Goal: Information Seeking & Learning: Learn about a topic

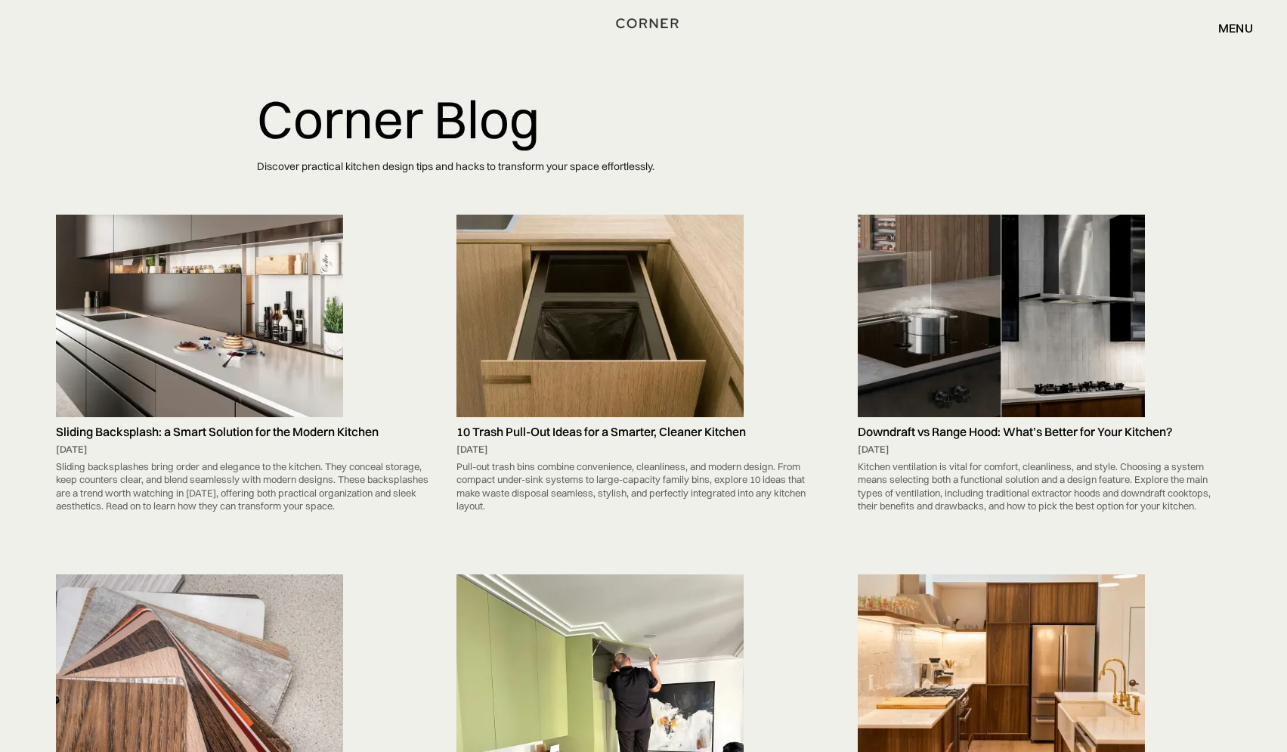
click at [653, 23] on img "home" at bounding box center [647, 24] width 62 height 20
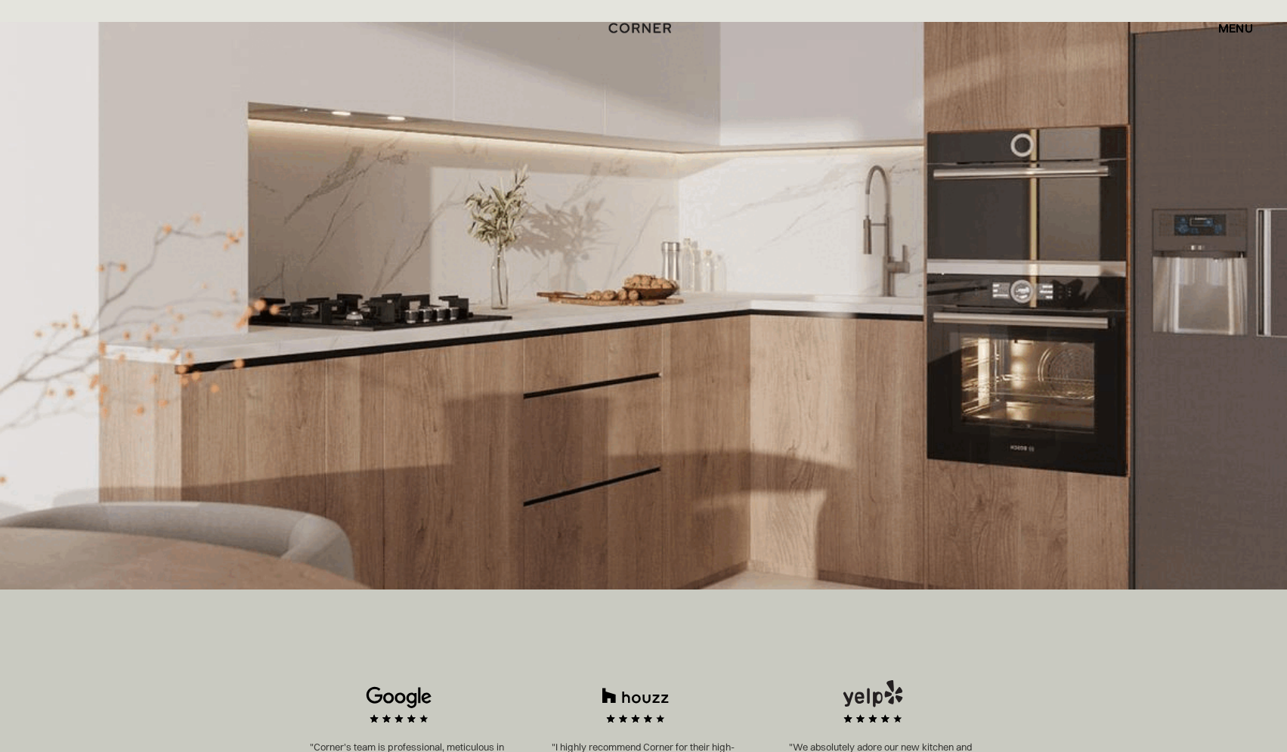
scroll to position [302, 0]
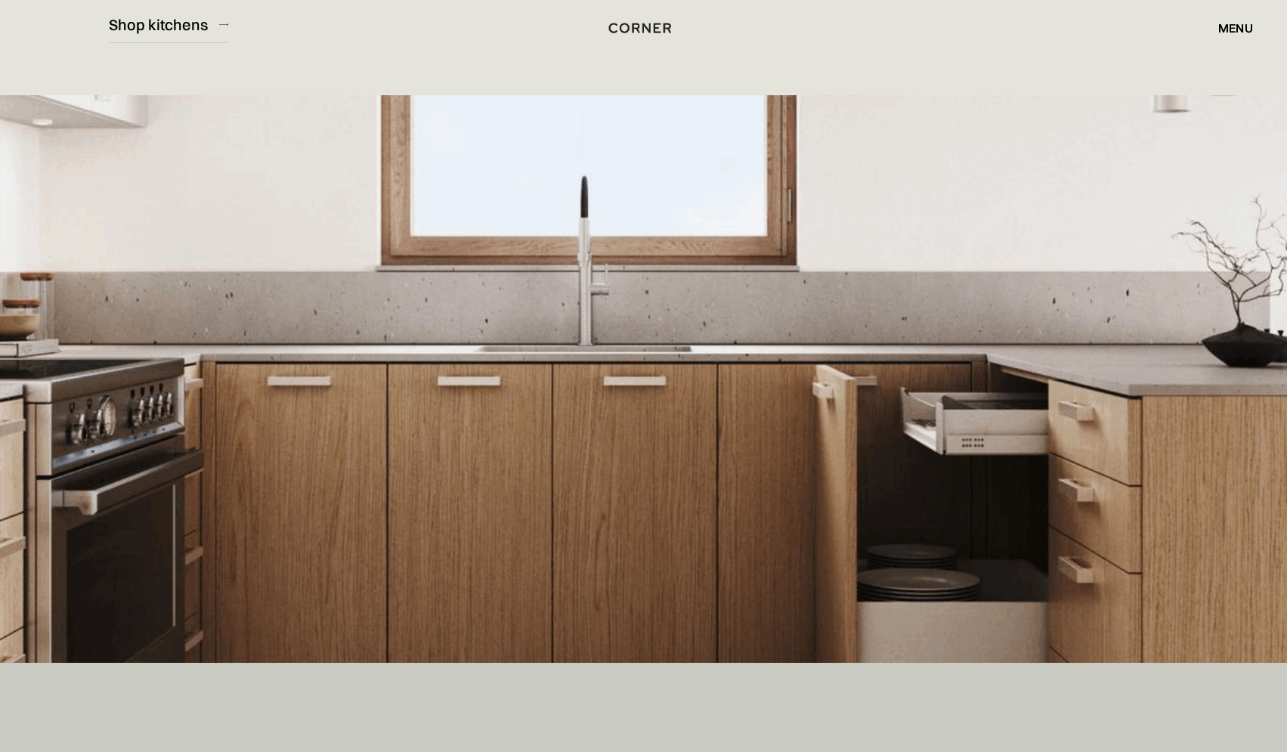
click at [1239, 30] on div "menu" at bounding box center [1235, 28] width 35 height 12
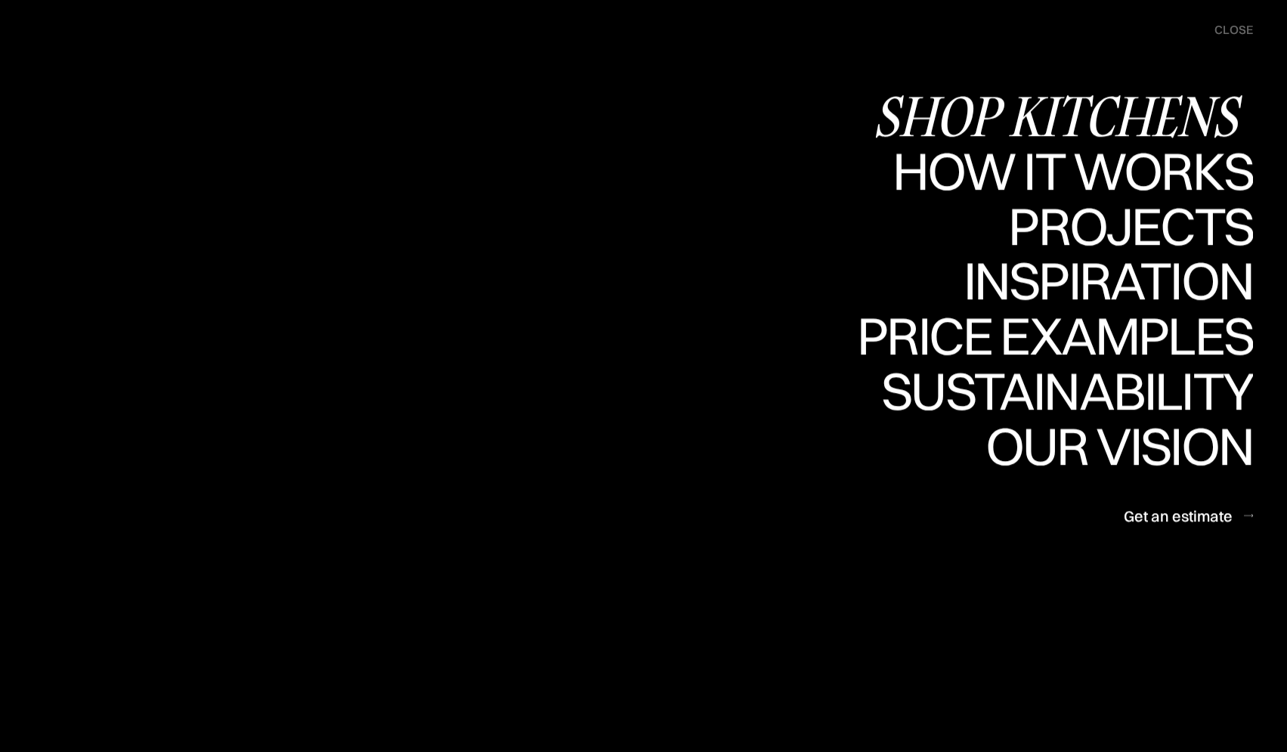
click at [1086, 122] on div "Shop Kitchens" at bounding box center [1063, 115] width 380 height 53
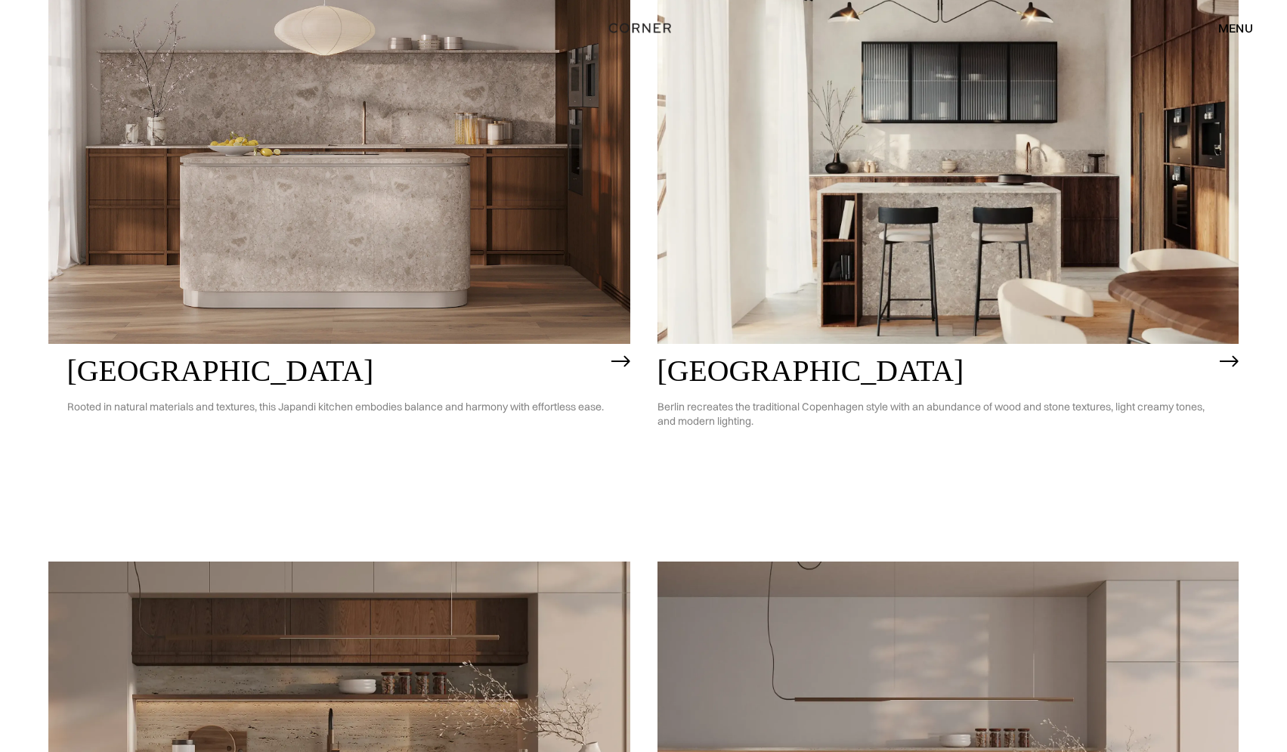
scroll to position [907, 0]
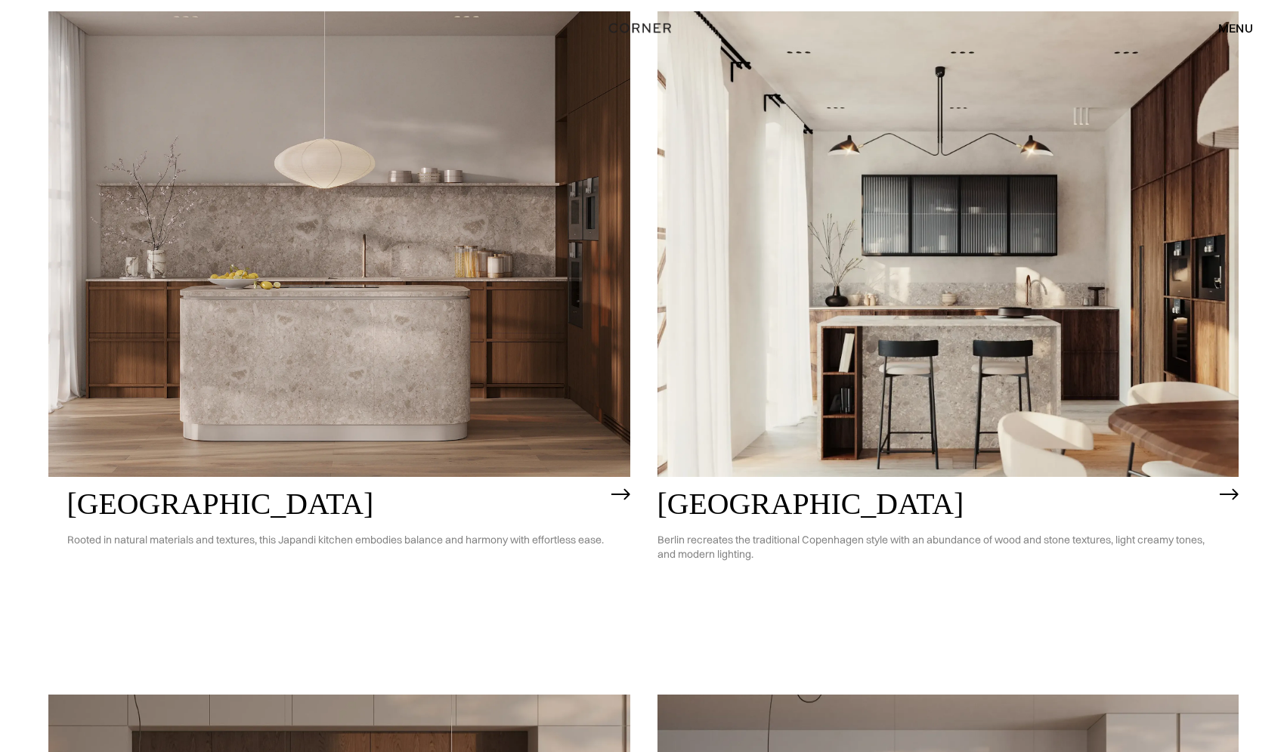
click at [349, 378] on img at bounding box center [339, 243] width 582 height 465
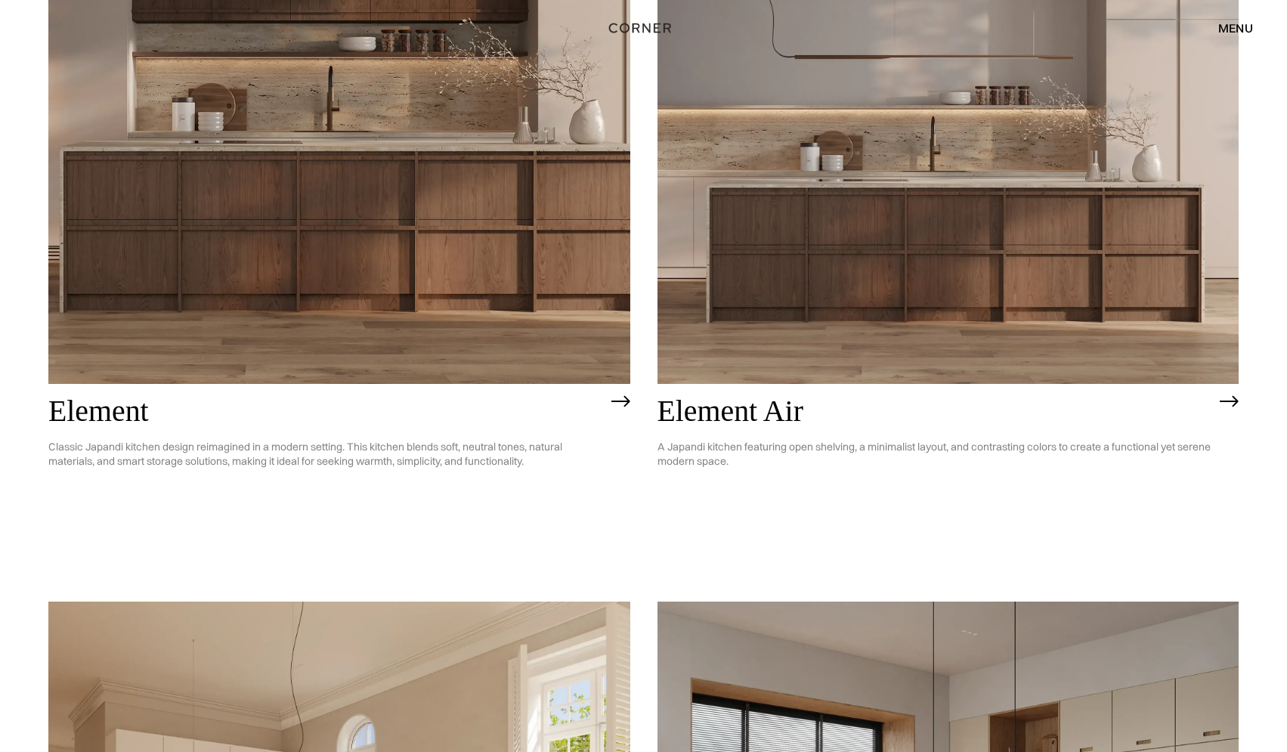
scroll to position [1586, 0]
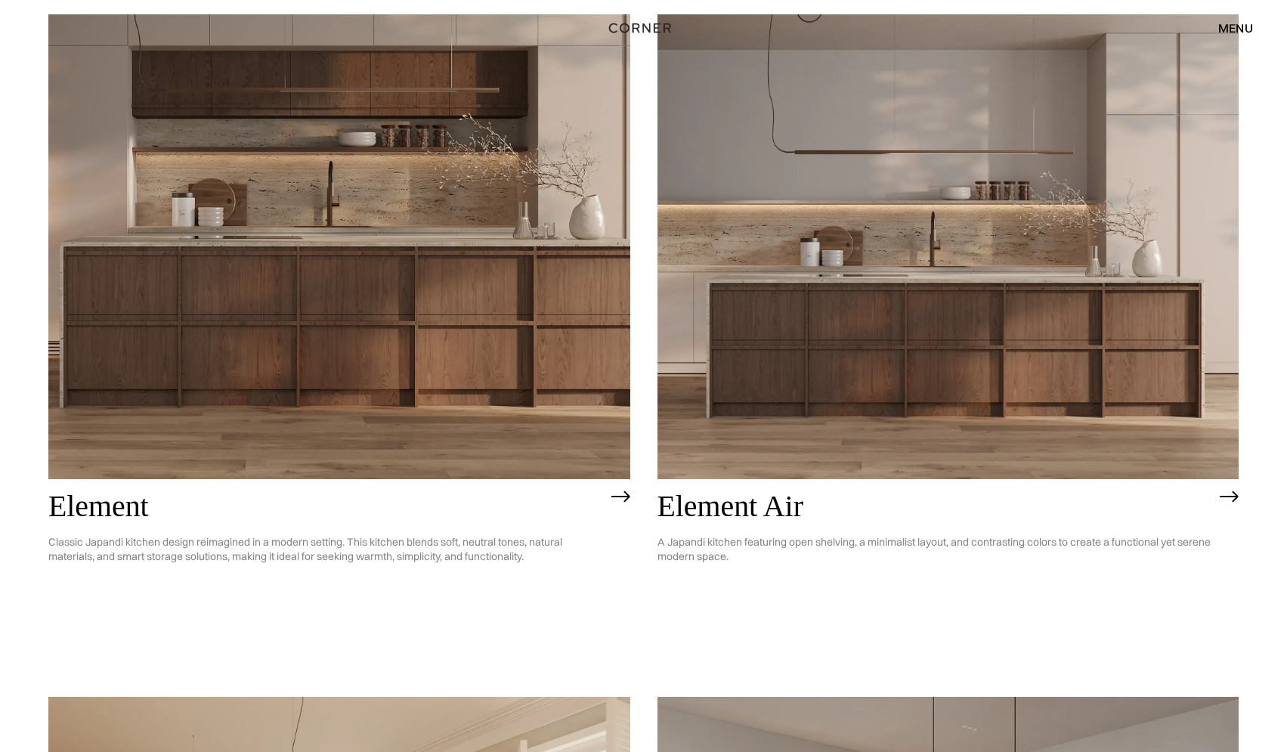
click at [450, 294] on img at bounding box center [339, 246] width 582 height 465
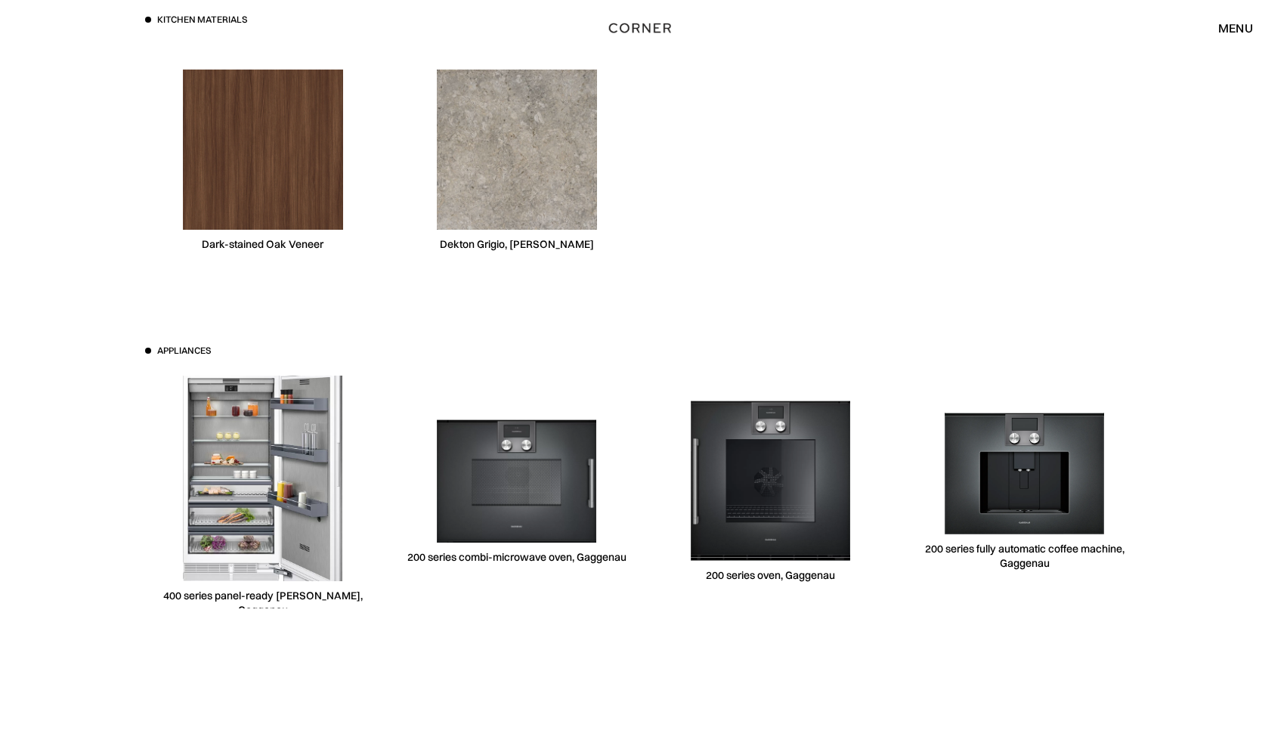
scroll to position [4457, 0]
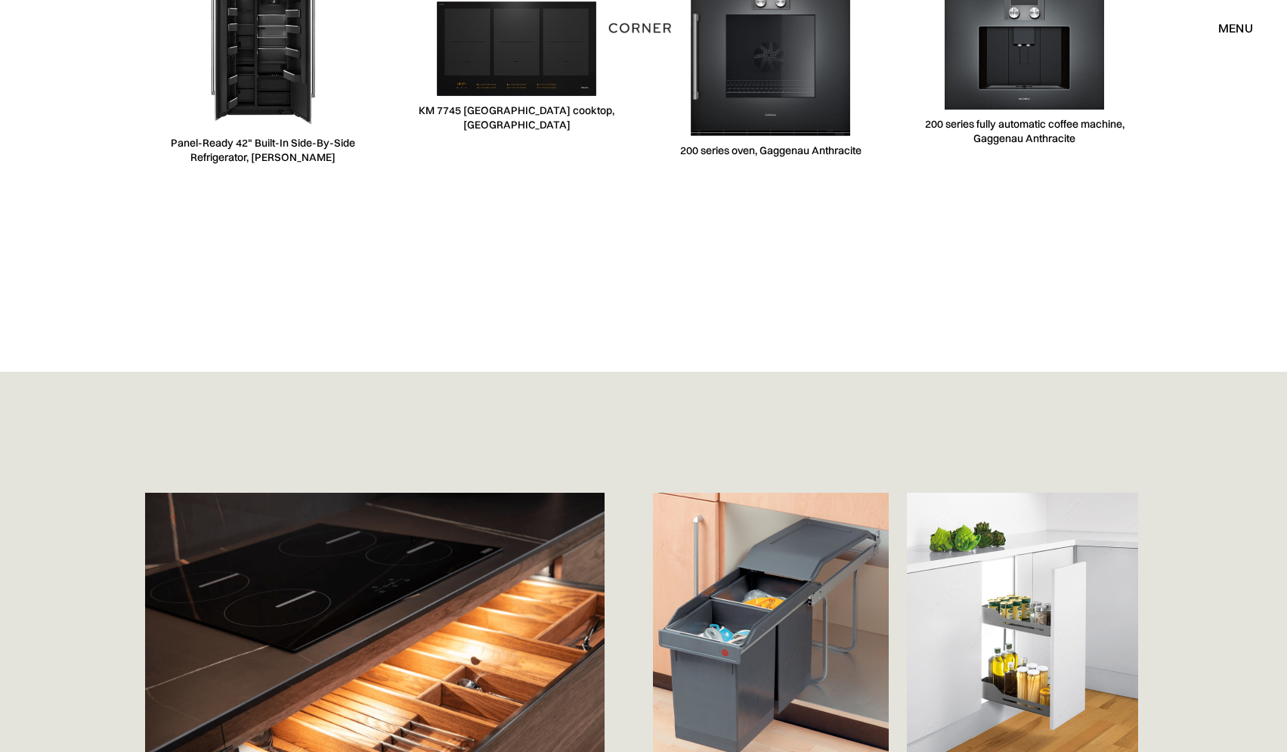
scroll to position [4835, 0]
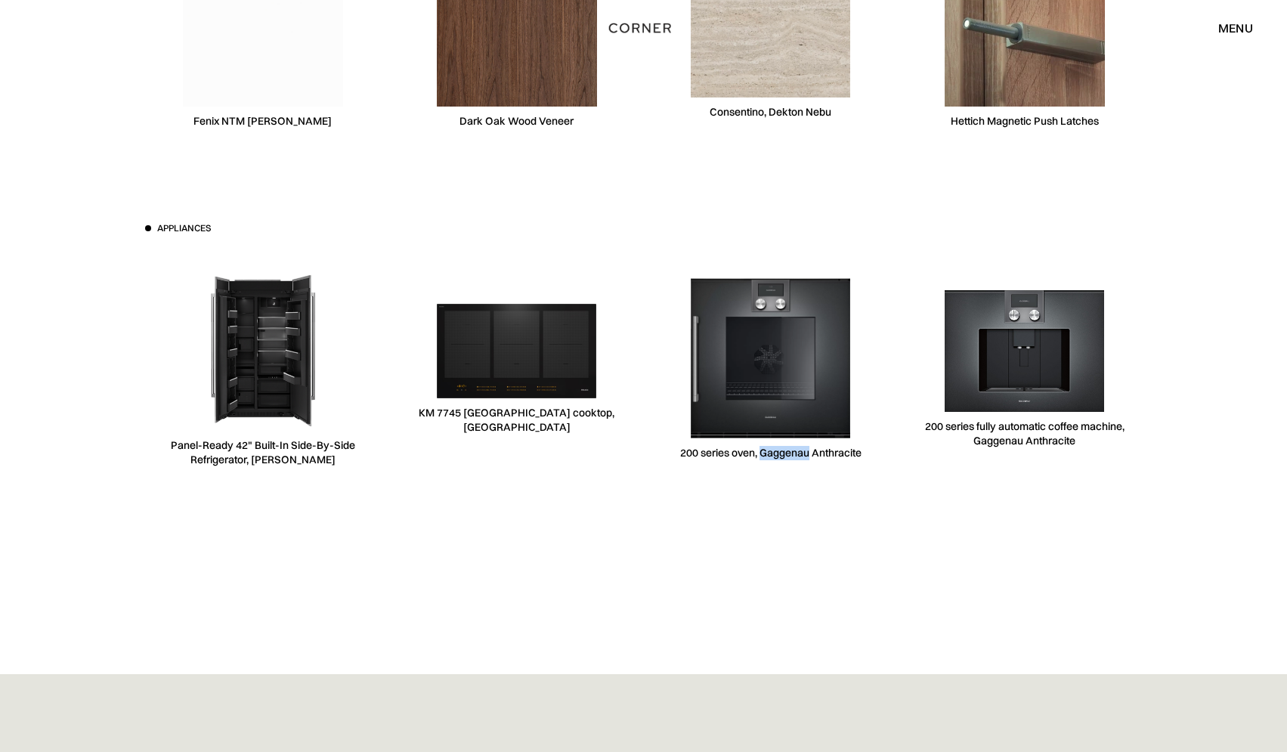
drag, startPoint x: 760, startPoint y: 452, endPoint x: 807, endPoint y: 452, distance: 46.8
click at [807, 452] on div "200 series oven, Gaggenau Anthracite" at bounding box center [770, 453] width 181 height 14
click at [872, 446] on div "200 series oven, Gaggenau Anthracite" at bounding box center [771, 368] width 236 height 233
drag, startPoint x: 860, startPoint y: 453, endPoint x: 675, endPoint y: 452, distance: 184.3
click at [675, 452] on div "200 series oven, Gaggenau Anthracite" at bounding box center [771, 368] width 236 height 233
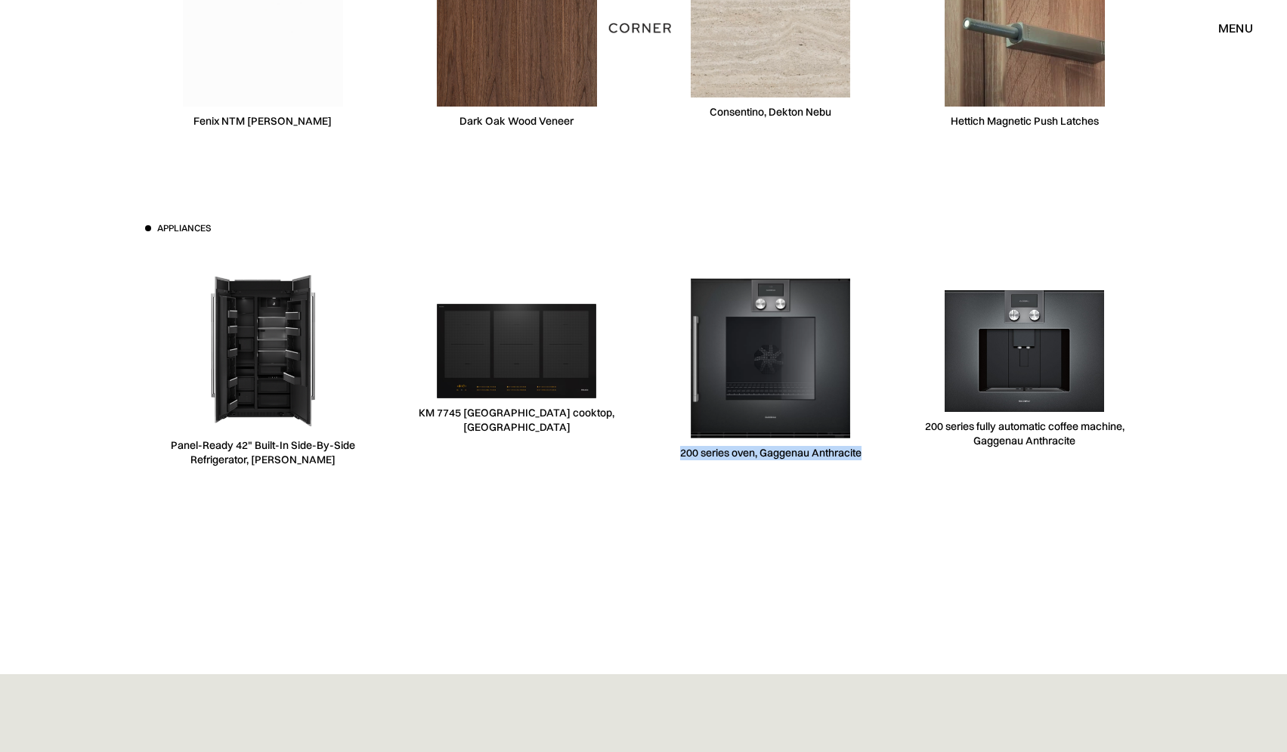
copy div "200 series oven, Gaggenau Anthracite"
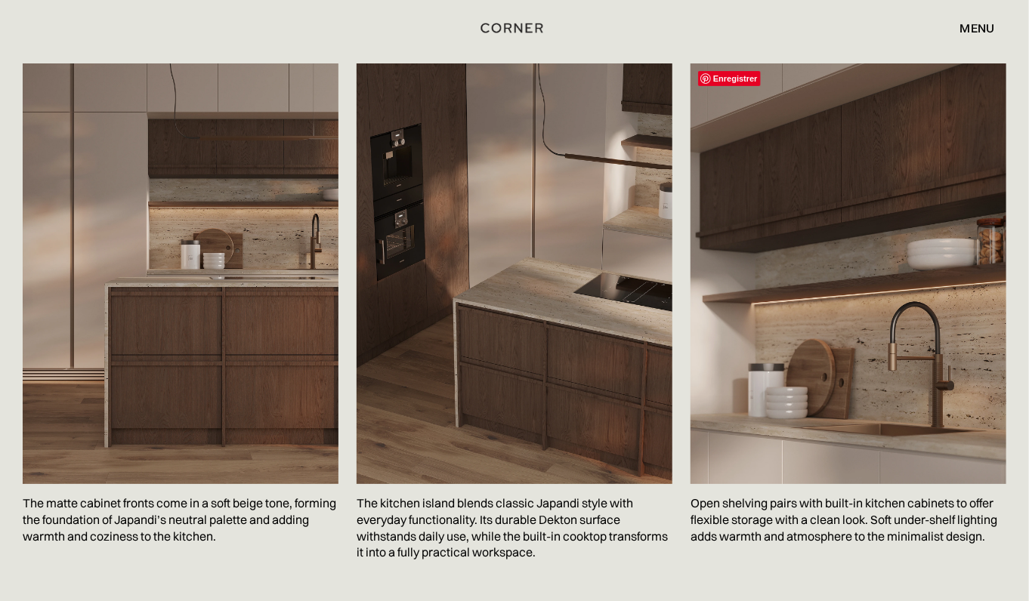
scroll to position [2448, 0]
